Goal: Task Accomplishment & Management: Use online tool/utility

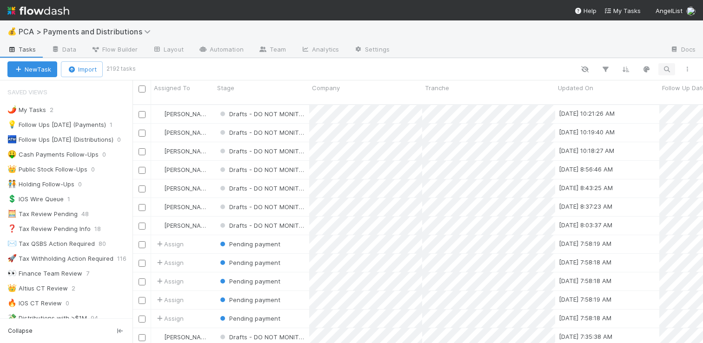
scroll to position [239, 563]
click at [667, 67] on icon "button" at bounding box center [666, 69] width 9 height 8
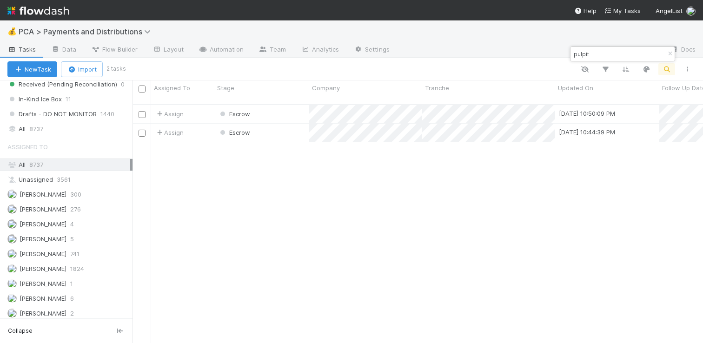
scroll to position [734, 0]
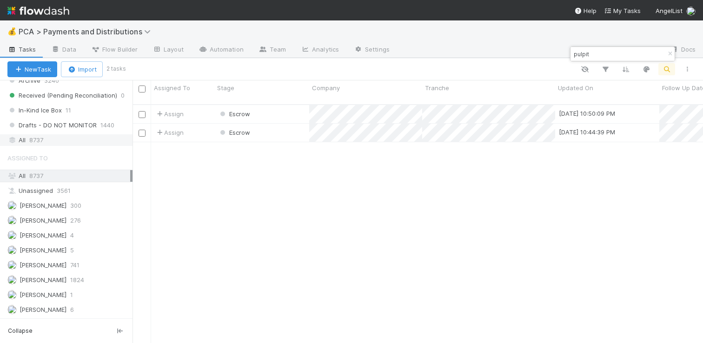
type input "pulpit"
click at [56, 140] on div "All 8737" at bounding box center [68, 140] width 123 height 12
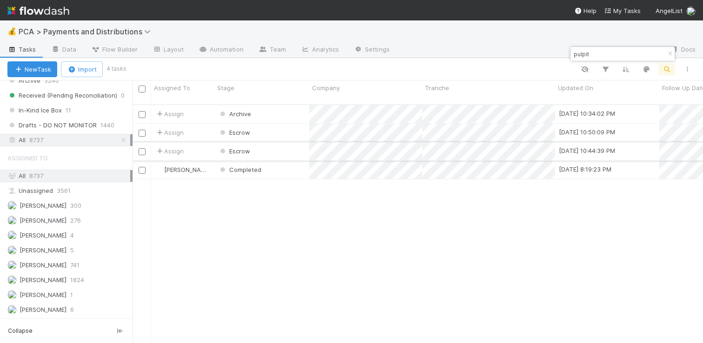
click at [276, 142] on div "Escrow" at bounding box center [261, 151] width 95 height 18
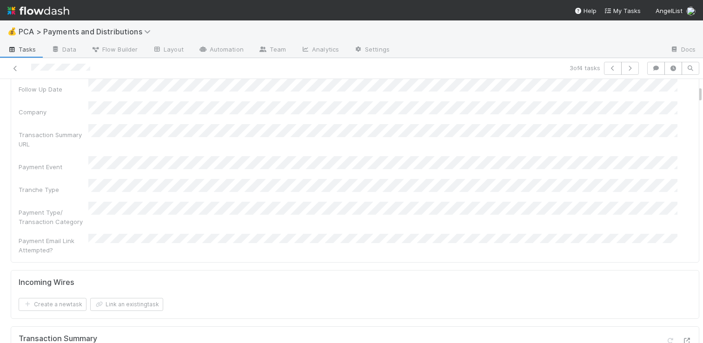
scroll to position [134, 0]
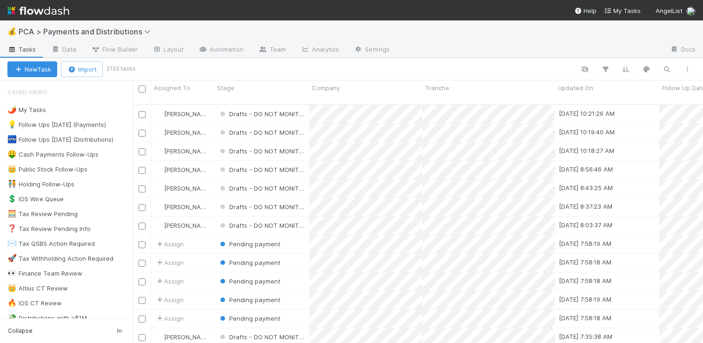
scroll to position [239, 563]
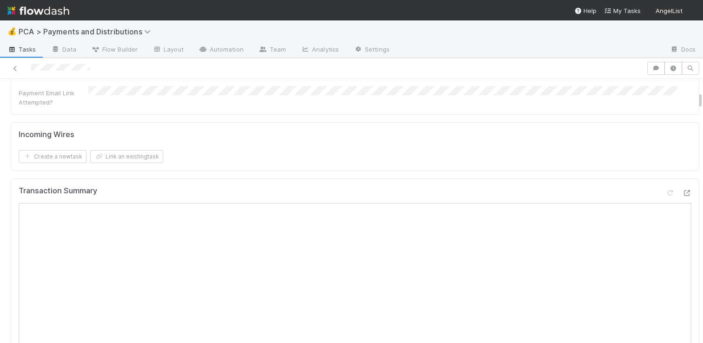
scroll to position [365, 0]
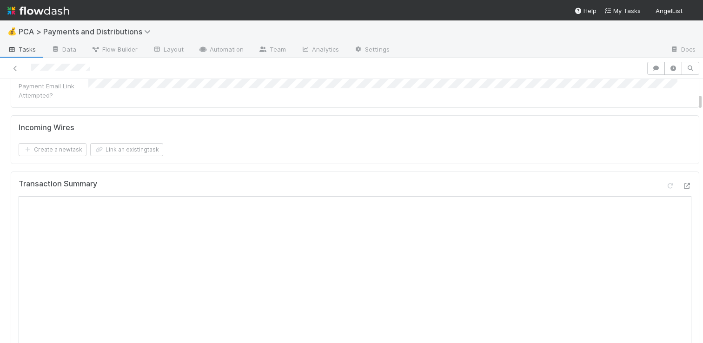
click at [682, 183] on icon at bounding box center [686, 186] width 9 height 6
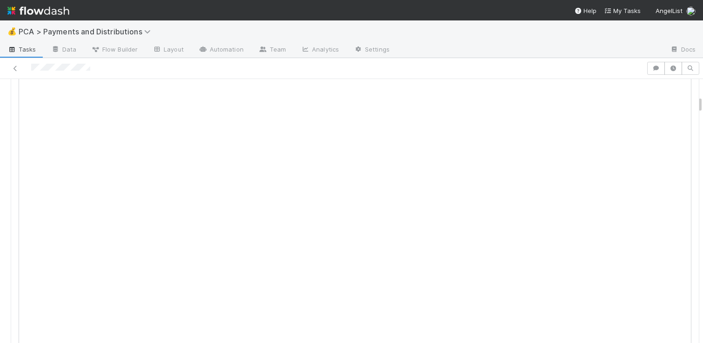
scroll to position [442, 0]
click at [682, 106] on icon at bounding box center [686, 109] width 9 height 6
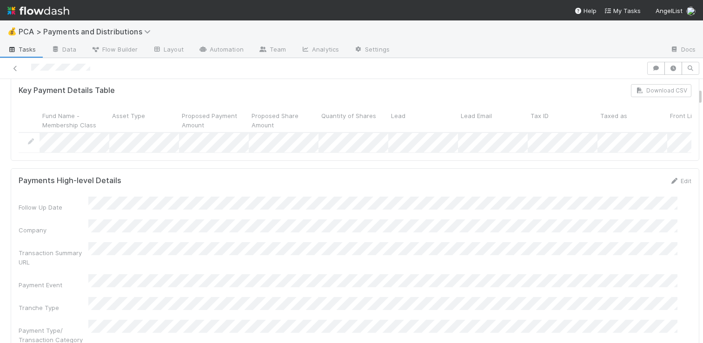
scroll to position [0, 0]
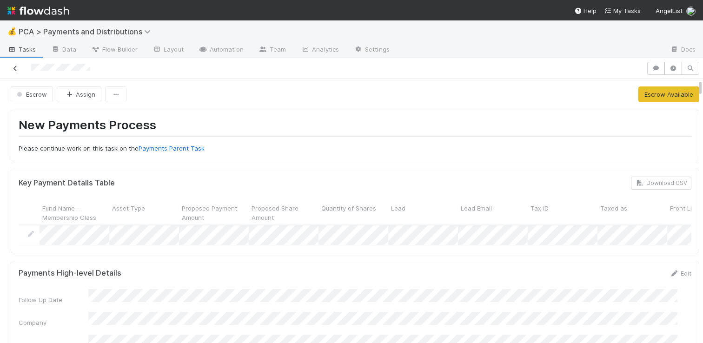
click at [16, 68] on icon at bounding box center [15, 69] width 9 height 6
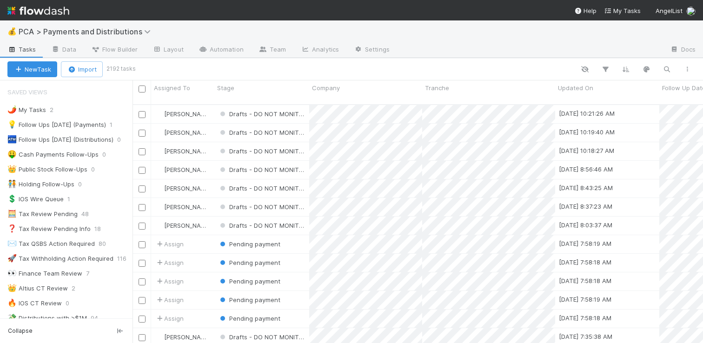
scroll to position [239, 563]
click at [667, 72] on icon "button" at bounding box center [666, 69] width 9 height 8
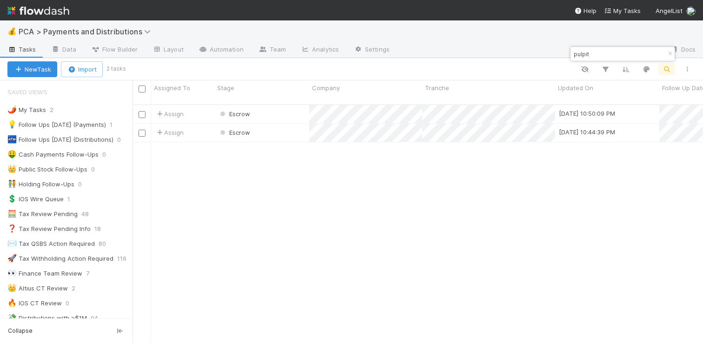
type input "pulpit"
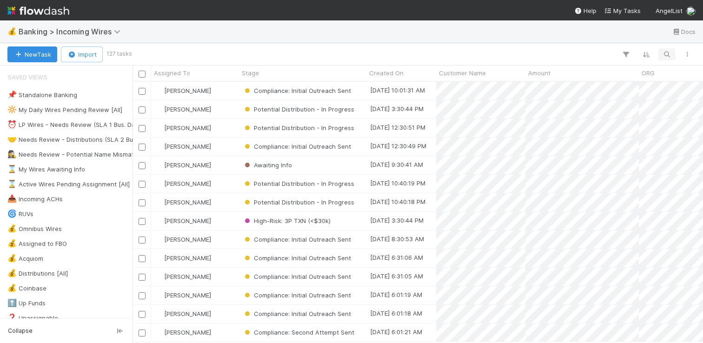
scroll to position [254, 563]
click at [664, 55] on icon "button" at bounding box center [666, 54] width 9 height 8
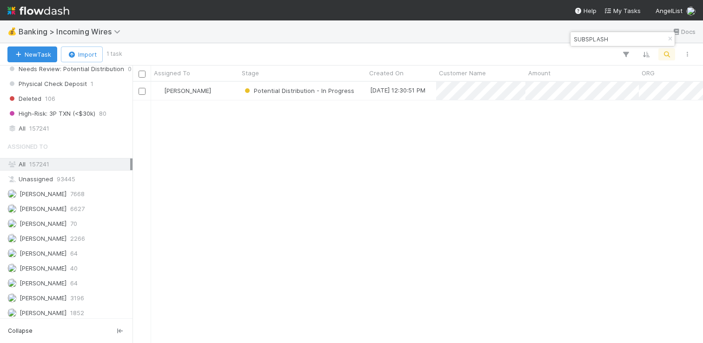
scroll to position [707, 0]
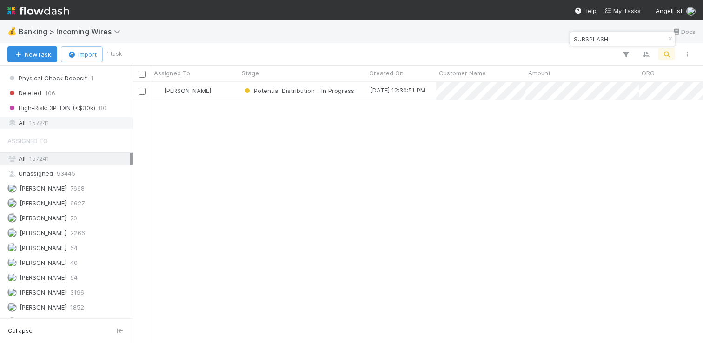
type input "SUBSPLASH"
click at [46, 127] on span "157241" at bounding box center [39, 123] width 20 height 12
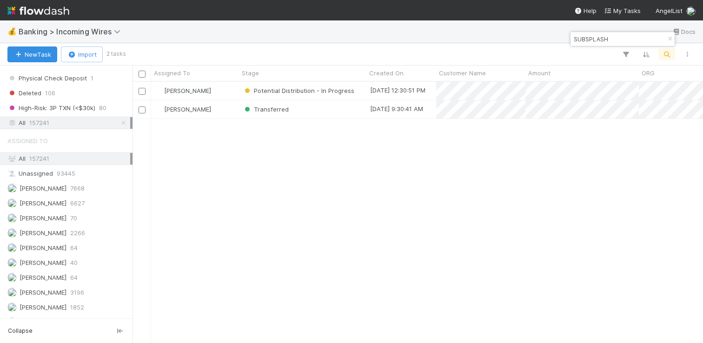
scroll to position [254, 563]
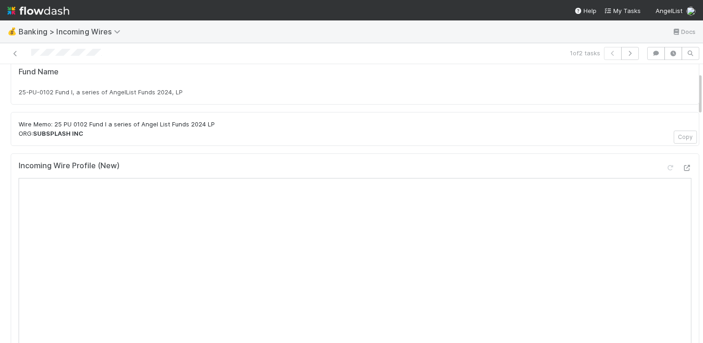
scroll to position [8, 0]
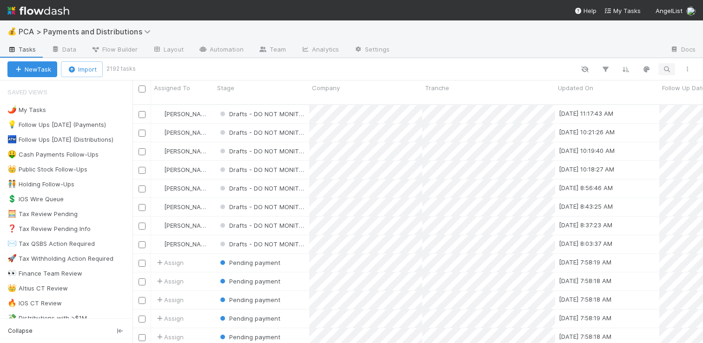
scroll to position [239, 563]
click at [669, 75] on div "New Task Import 2192 tasks" at bounding box center [351, 69] width 703 height 22
click at [667, 73] on icon "button" at bounding box center [666, 69] width 9 height 8
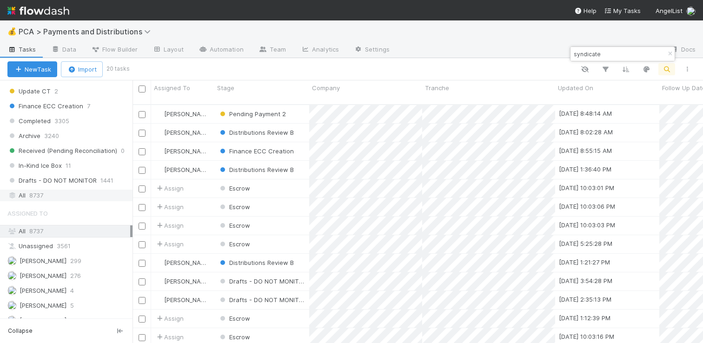
click at [58, 195] on div "All 8737" at bounding box center [68, 196] width 123 height 12
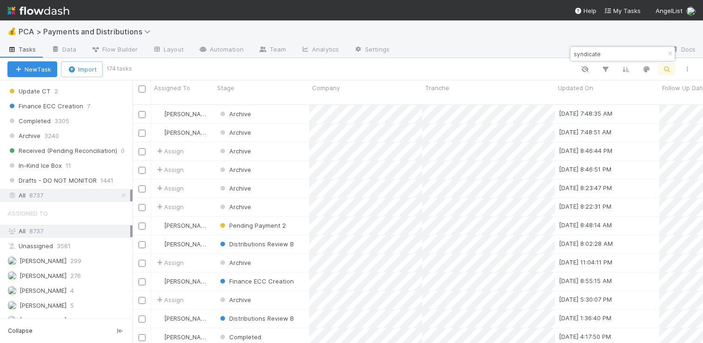
scroll to position [239, 563]
click at [604, 50] on input "syndicate" at bounding box center [618, 53] width 93 height 11
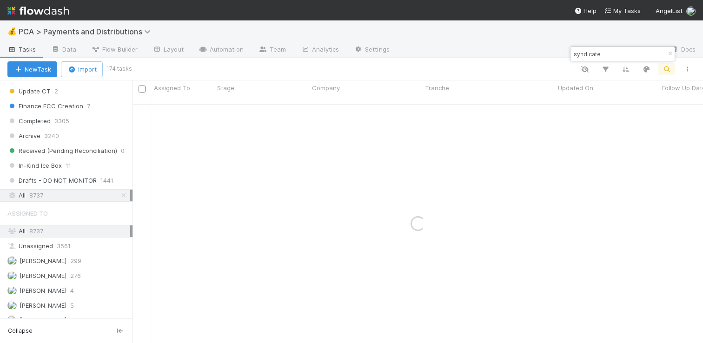
click at [621, 54] on input "syndicate" at bounding box center [618, 53] width 93 height 11
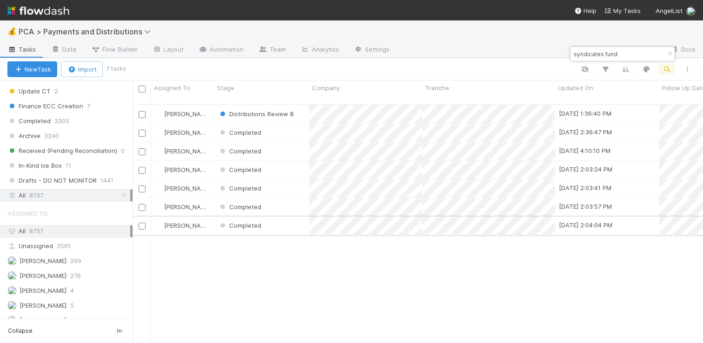
type input "syndicates fund"
click at [292, 217] on div "Completed" at bounding box center [261, 226] width 95 height 18
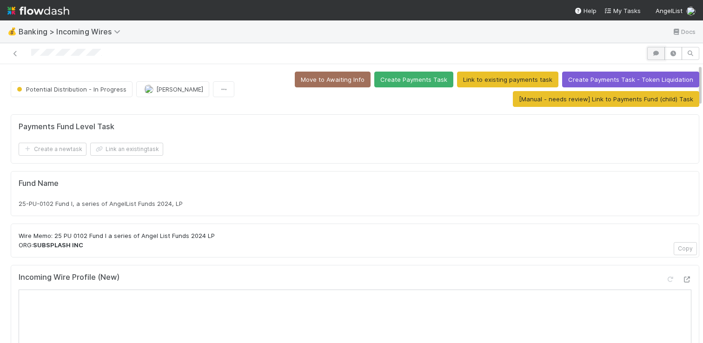
click at [652, 53] on icon "button" at bounding box center [655, 54] width 9 height 6
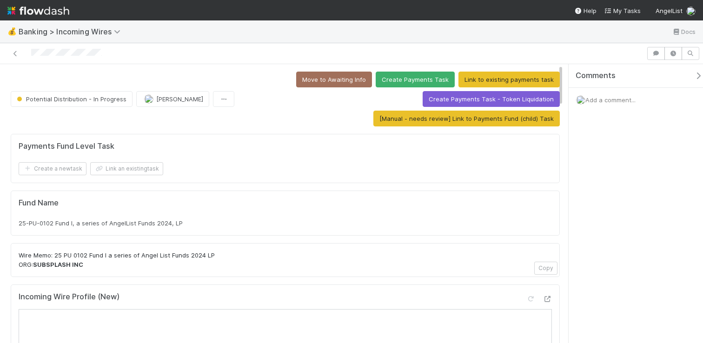
click at [616, 109] on div "Add a comment..." at bounding box center [639, 100] width 141 height 24
click at [595, 97] on span "Add a comment..." at bounding box center [610, 99] width 50 height 7
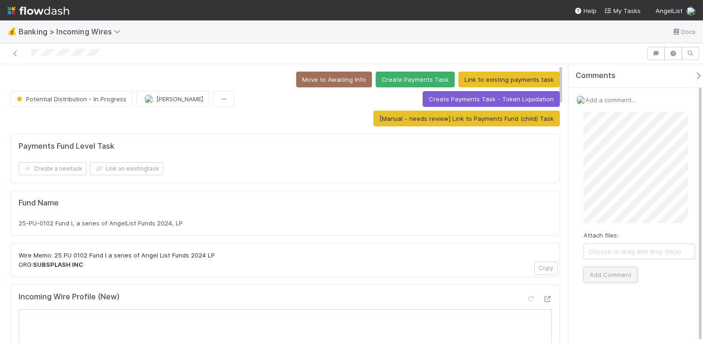
click at [613, 268] on button "Add Comment" at bounding box center [610, 275] width 54 height 16
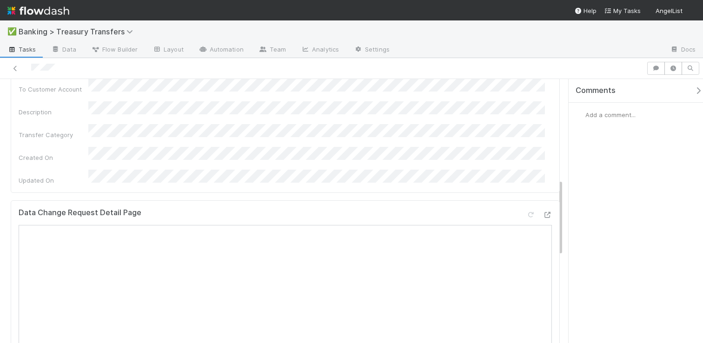
scroll to position [411, 0]
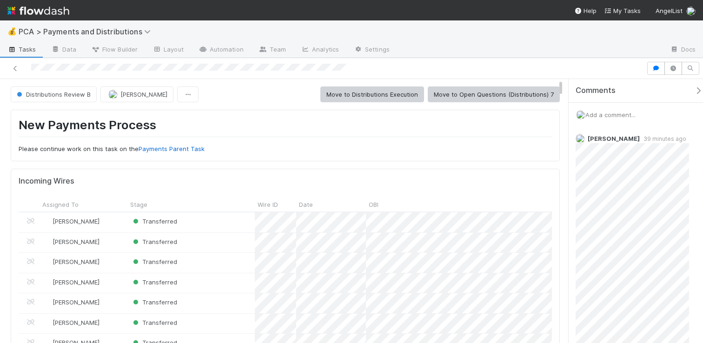
click at [694, 93] on icon "button" at bounding box center [698, 90] width 9 height 7
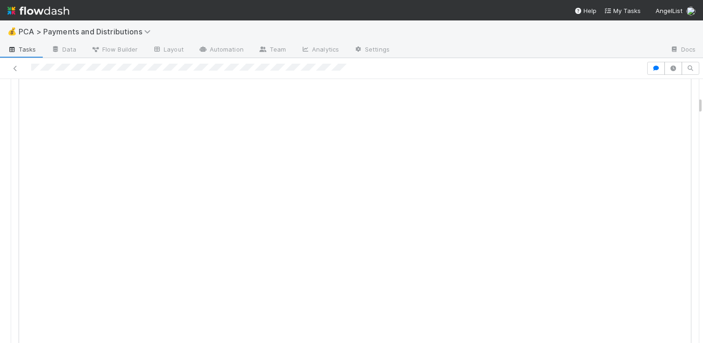
scroll to position [368, 0]
click at [682, 100] on icon at bounding box center [686, 97] width 9 height 6
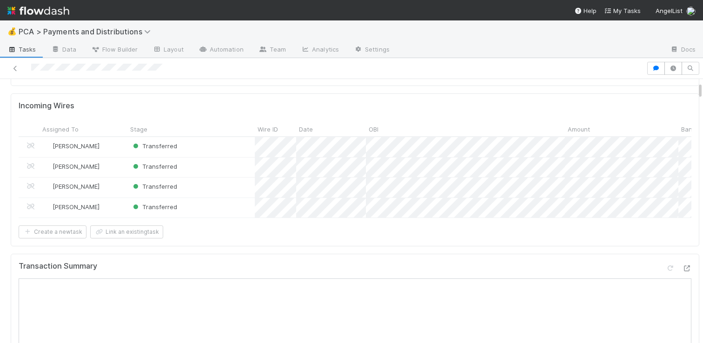
scroll to position [86, 0]
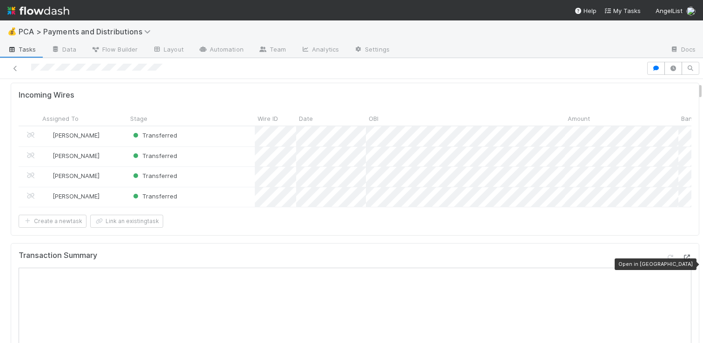
click at [682, 261] on icon at bounding box center [686, 258] width 9 height 6
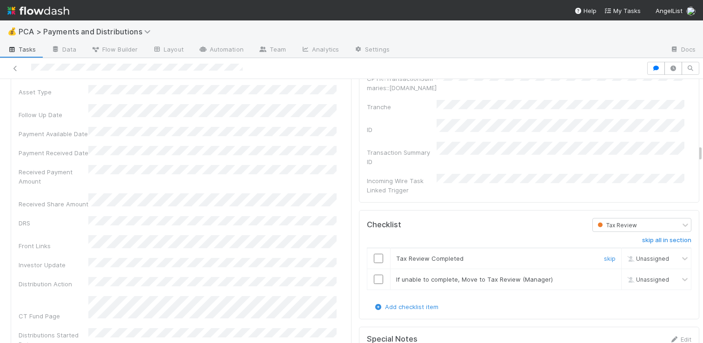
scroll to position [1679, 0]
